Goal: Information Seeking & Learning: Learn about a topic

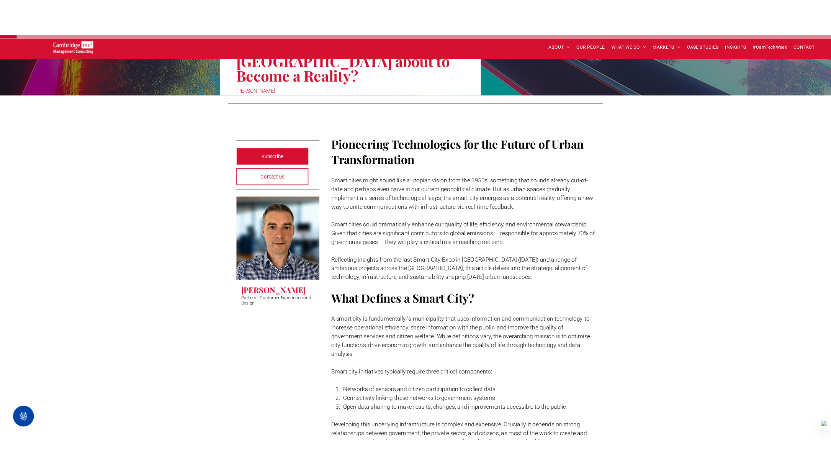
scroll to position [115, 0]
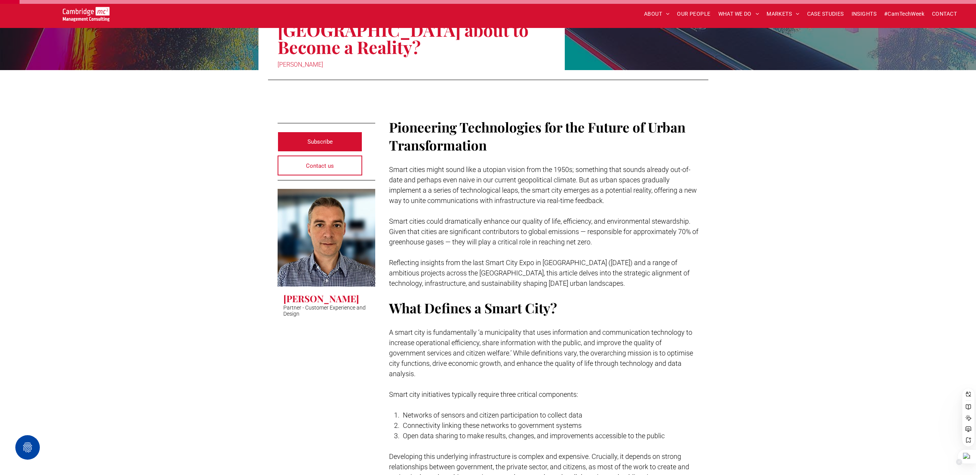
click at [968, 455] on div at bounding box center [967, 457] width 18 height 14
